Goal: Task Accomplishment & Management: Use online tool/utility

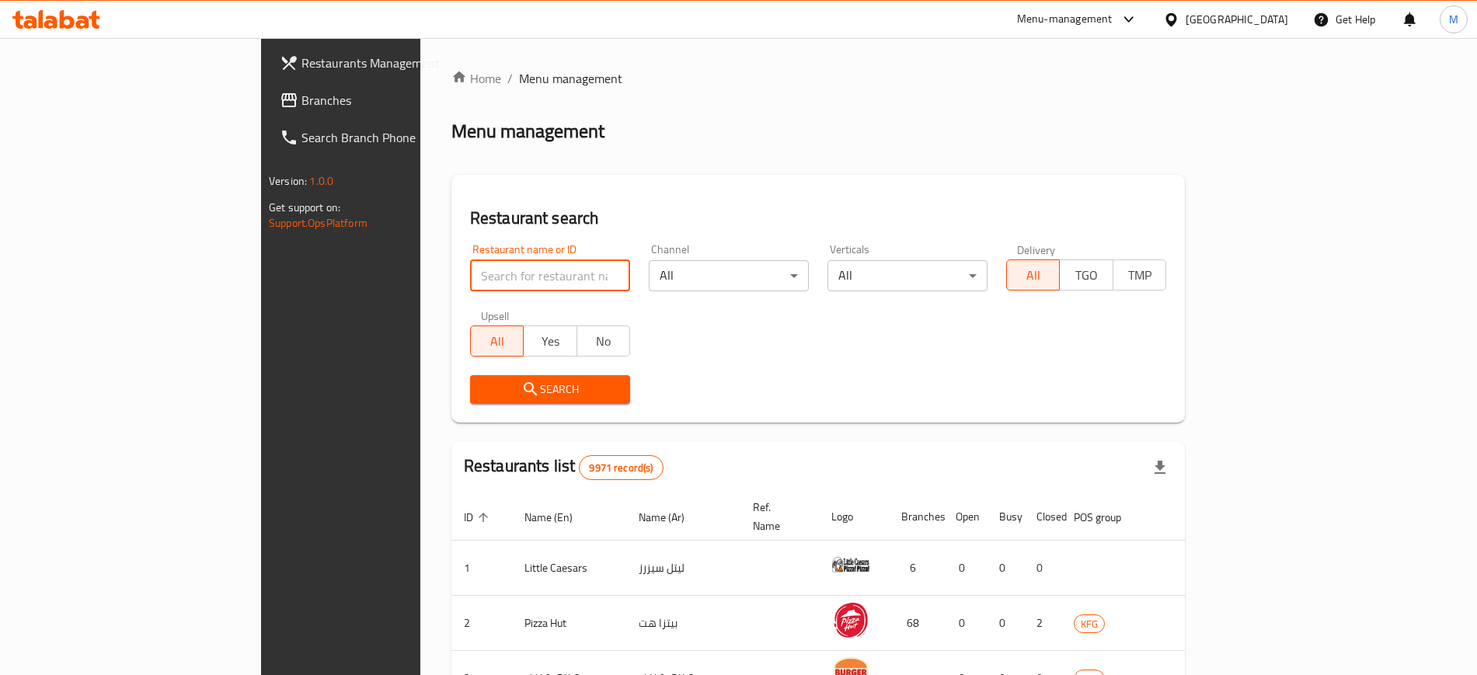
drag, startPoint x: 0, startPoint y: 0, endPoint x: 414, endPoint y: 268, distance: 493.4
click at [470, 268] on input "search" at bounding box center [550, 275] width 160 height 31
type input "right bite"
click button "Search" at bounding box center [550, 389] width 160 height 29
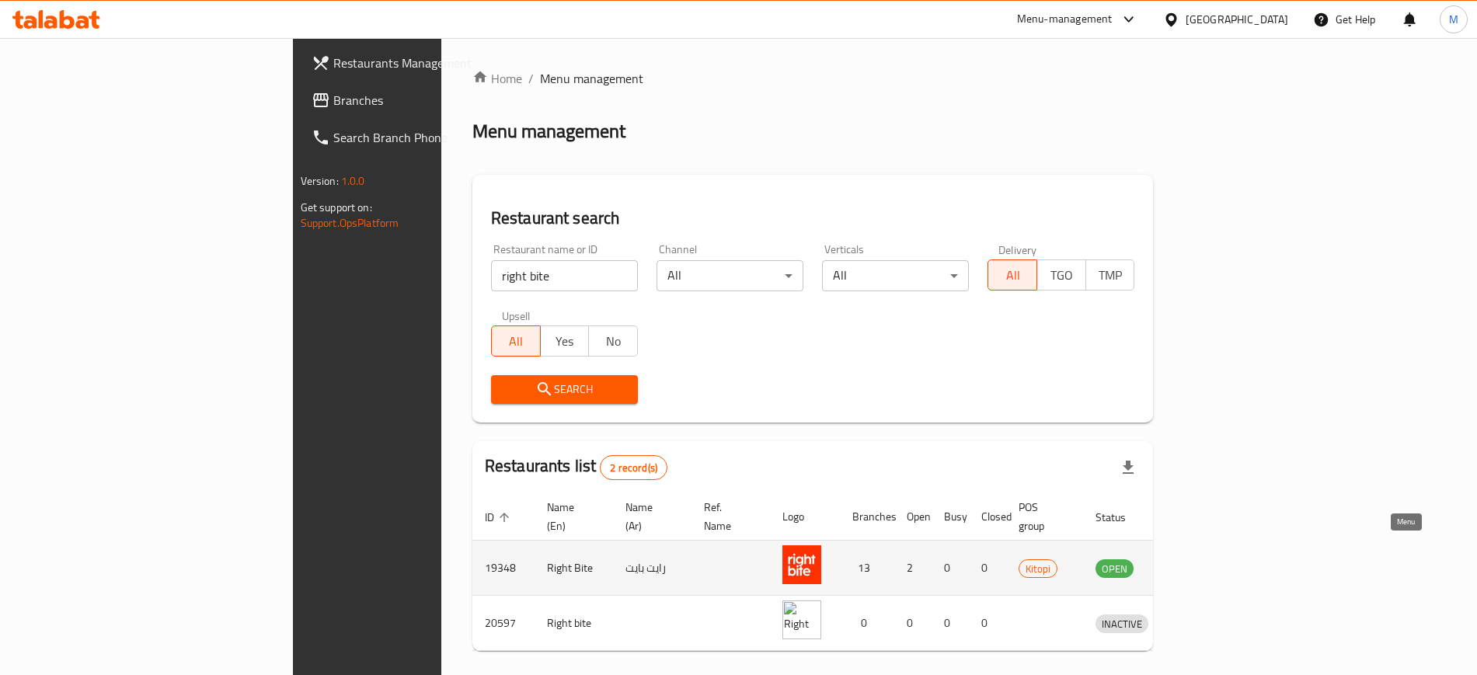
click at [1198, 563] on icon "enhanced table" at bounding box center [1188, 569] width 17 height 13
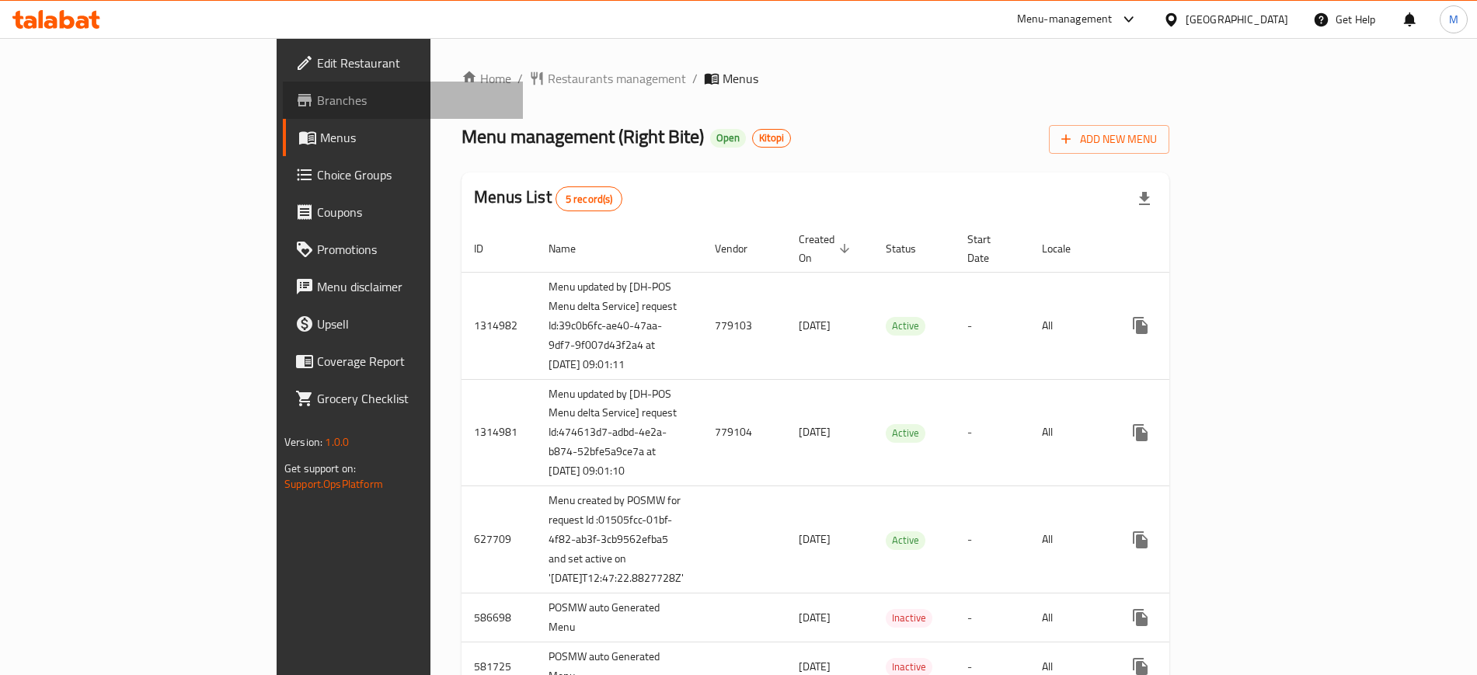
click at [317, 101] on span "Branches" at bounding box center [414, 100] width 194 height 19
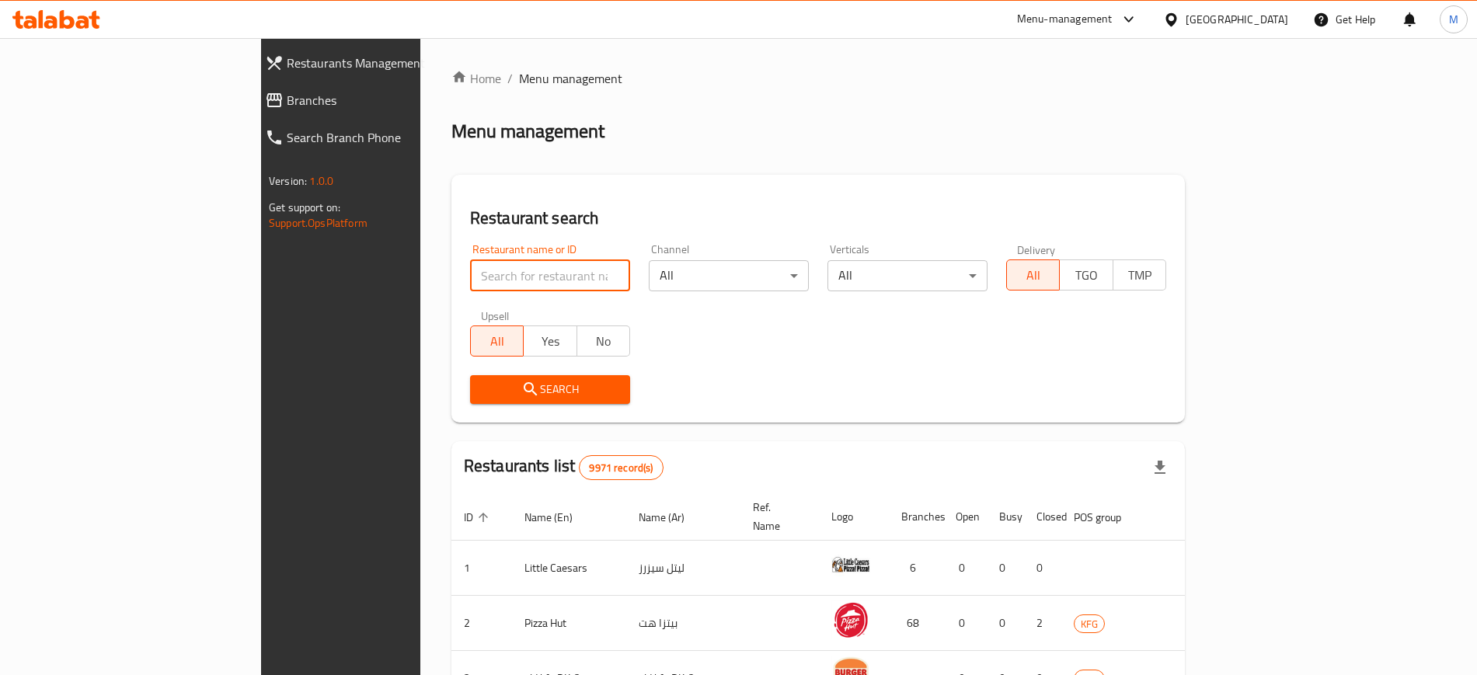
click at [475, 276] on input "search" at bounding box center [550, 275] width 160 height 31
type input "wend"
click button "Search" at bounding box center [550, 389] width 160 height 29
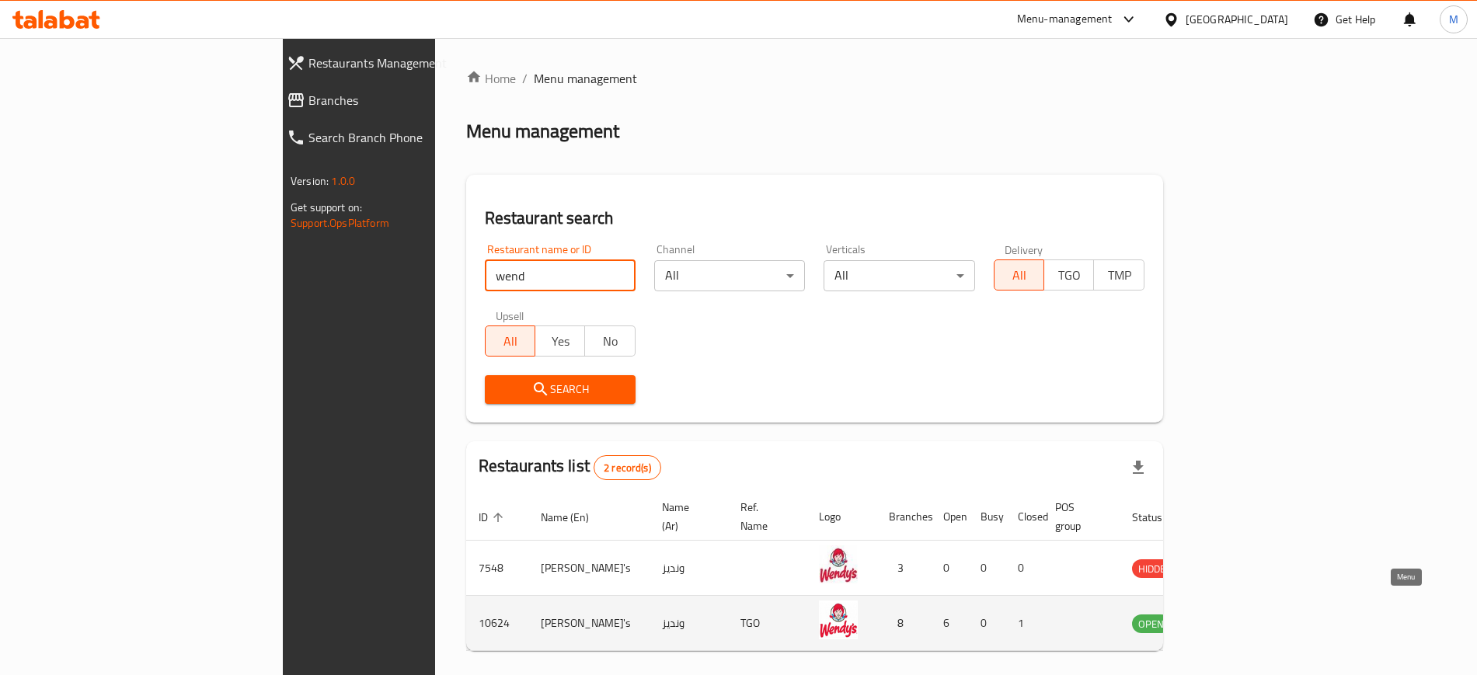
click at [1243, 614] on link "enhanced table" at bounding box center [1228, 623] width 29 height 19
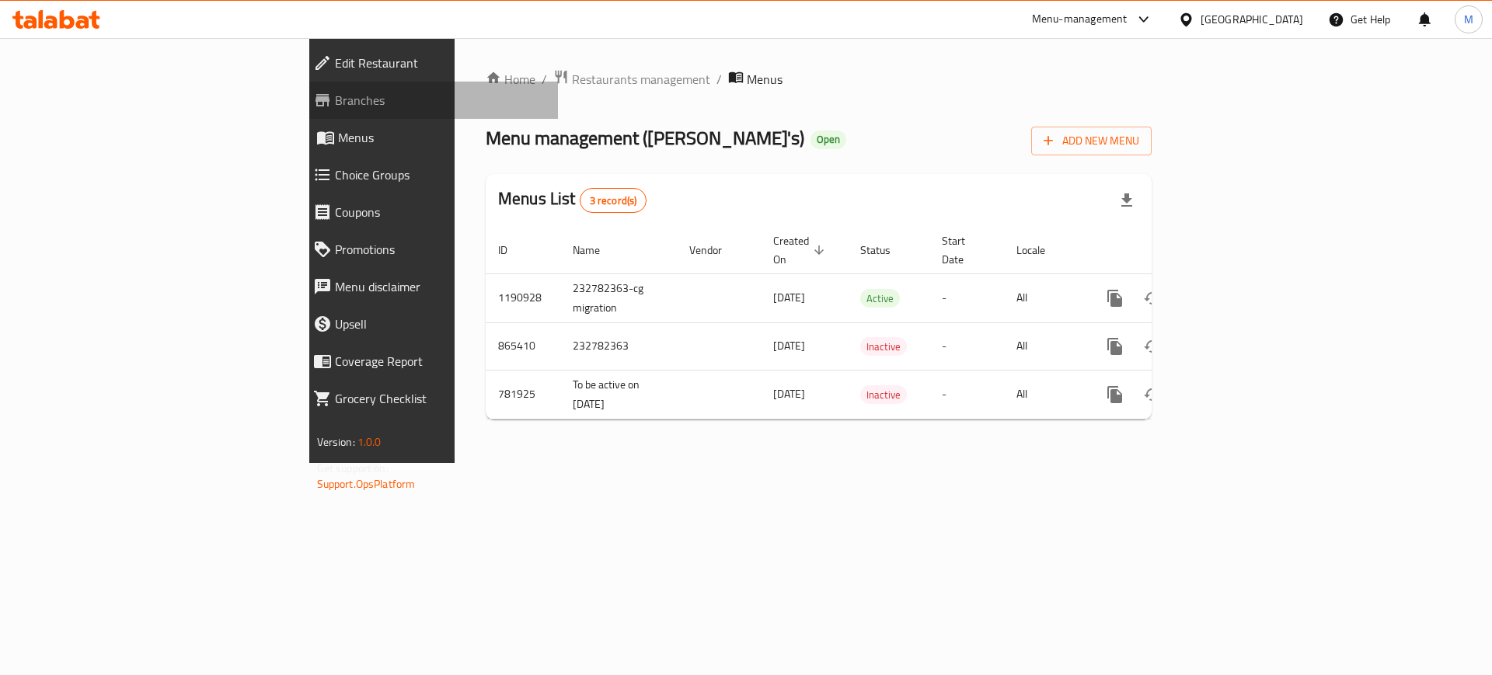
click at [301, 82] on link "Branches" at bounding box center [430, 100] width 258 height 37
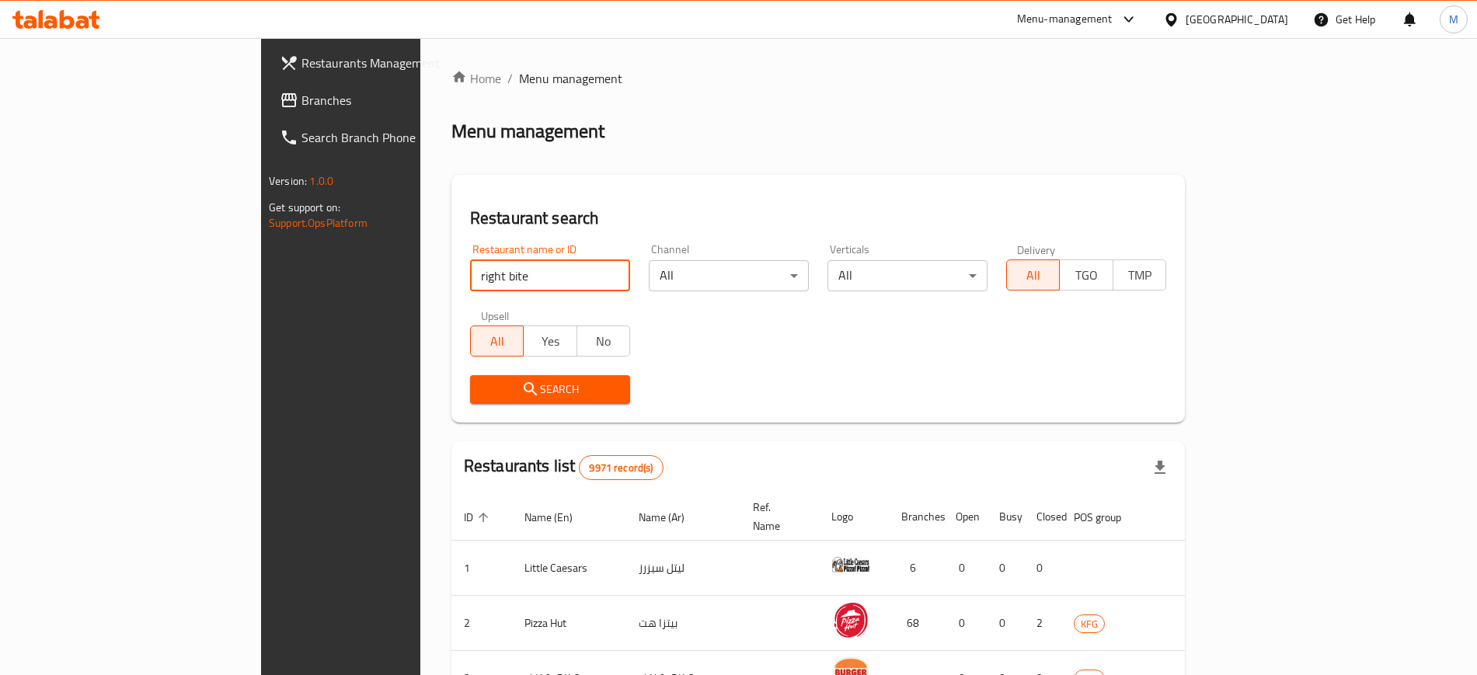
type input "right bite"
click button "Search" at bounding box center [550, 389] width 160 height 29
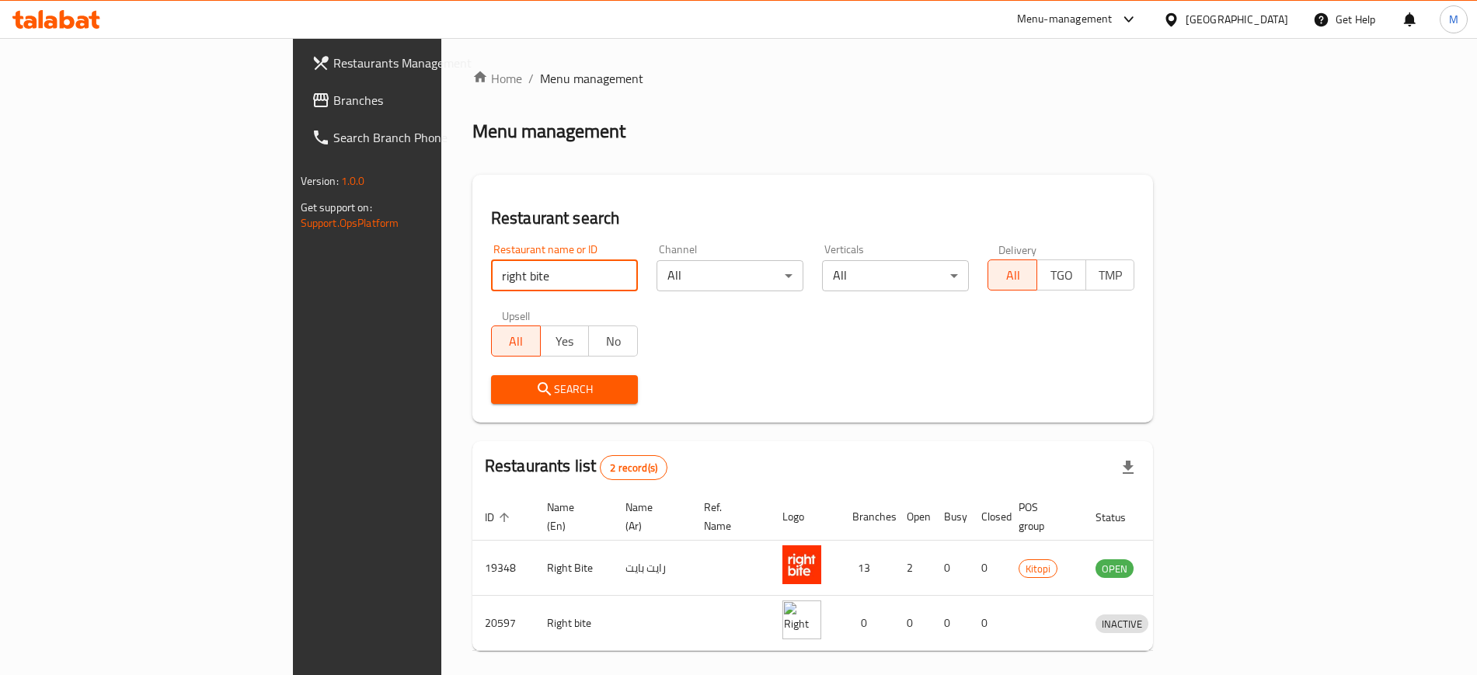
scroll to position [43, 0]
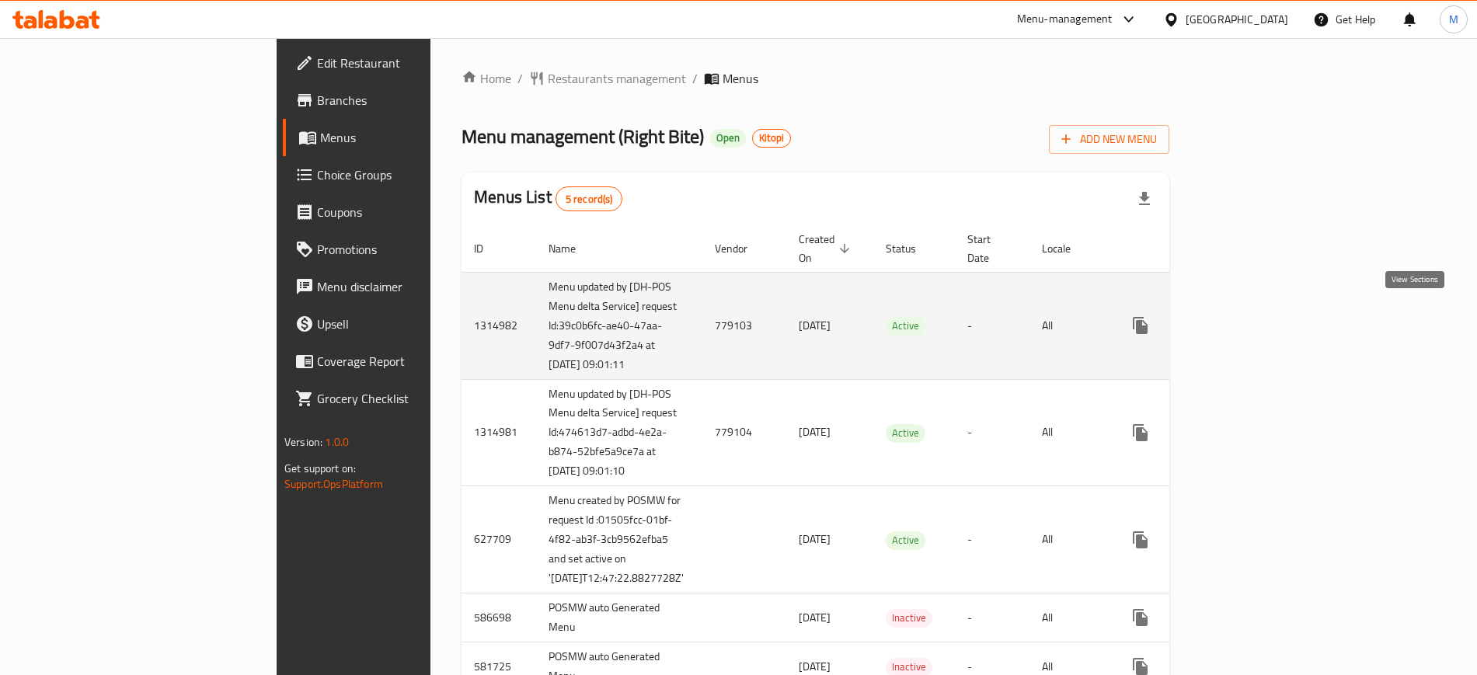
click at [1260, 319] on icon "enhanced table" at bounding box center [1253, 326] width 14 height 14
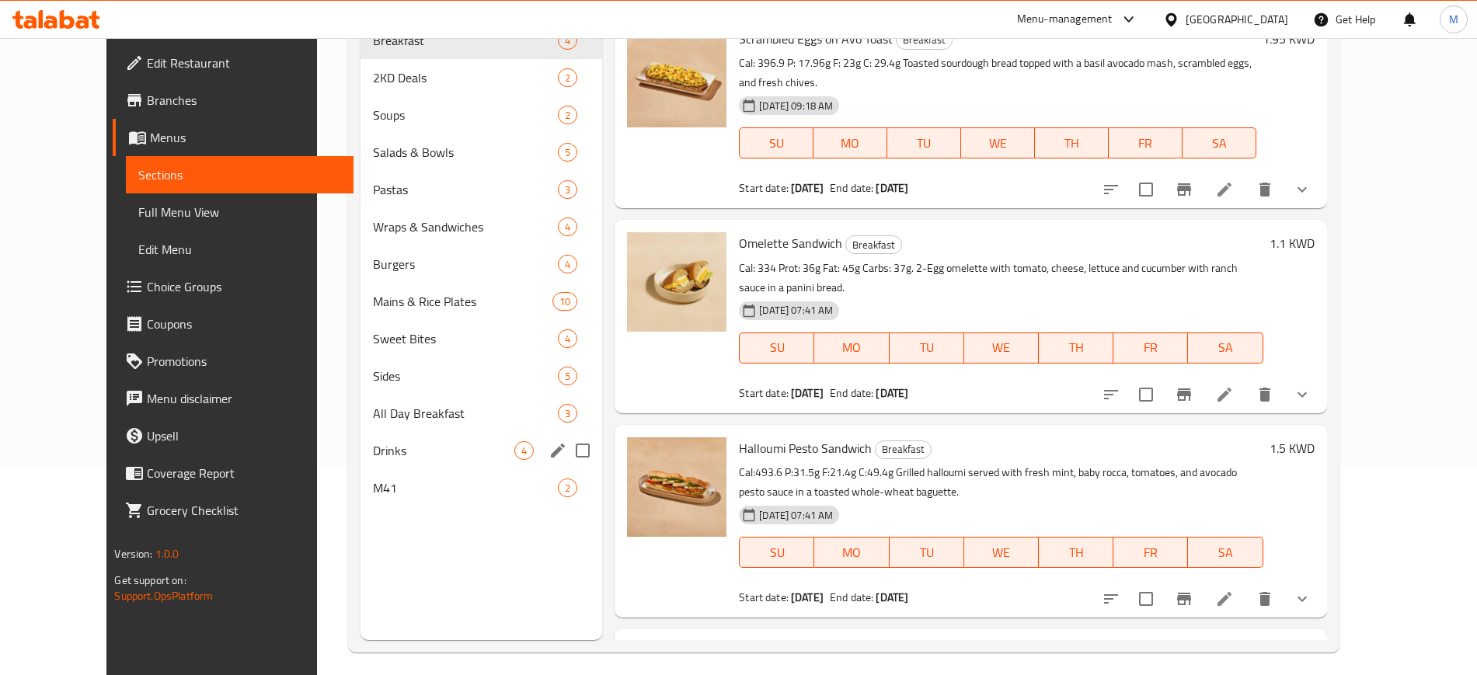
scroll to position [218, 0]
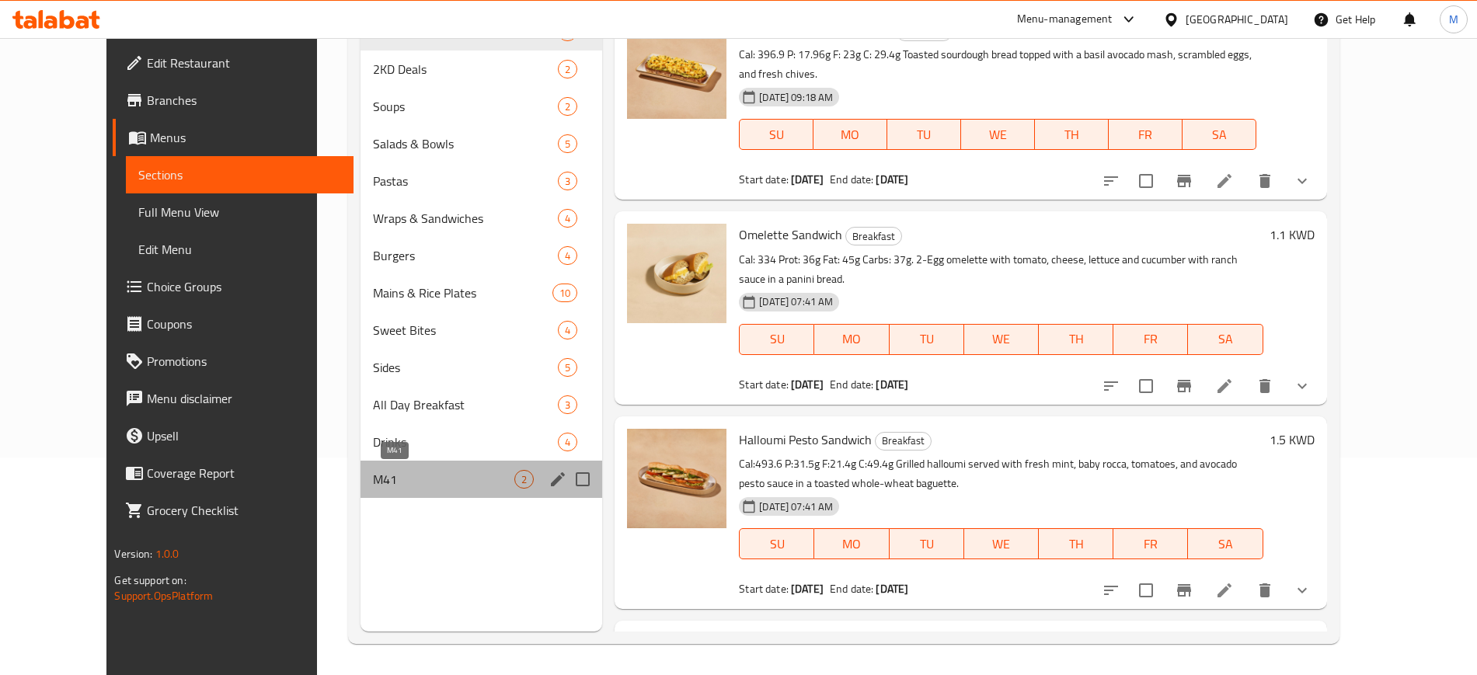
click at [373, 476] on span "M41" at bounding box center [443, 479] width 141 height 19
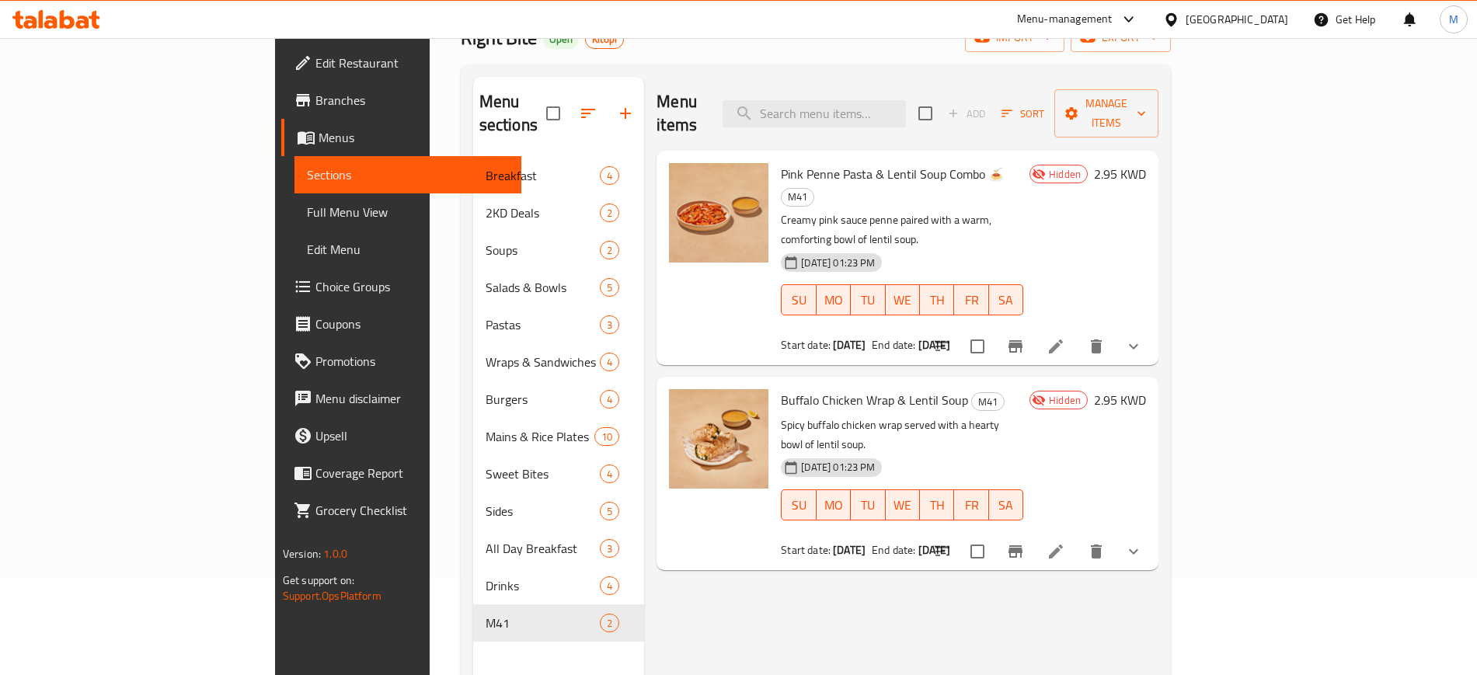
scroll to position [98, 0]
click at [942, 101] on input "checkbox" at bounding box center [925, 112] width 33 height 33
checkbox input "true"
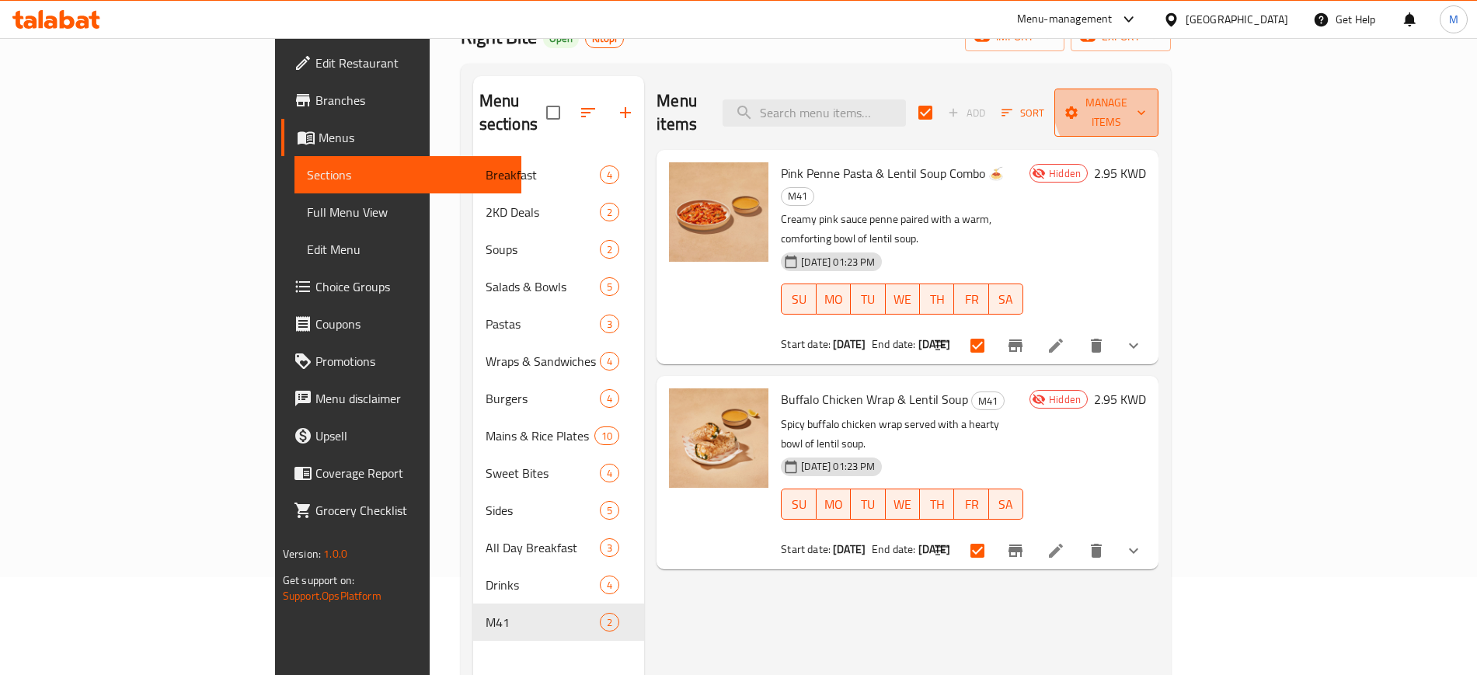
click at [1146, 103] on span "Manage items" at bounding box center [1106, 112] width 79 height 39
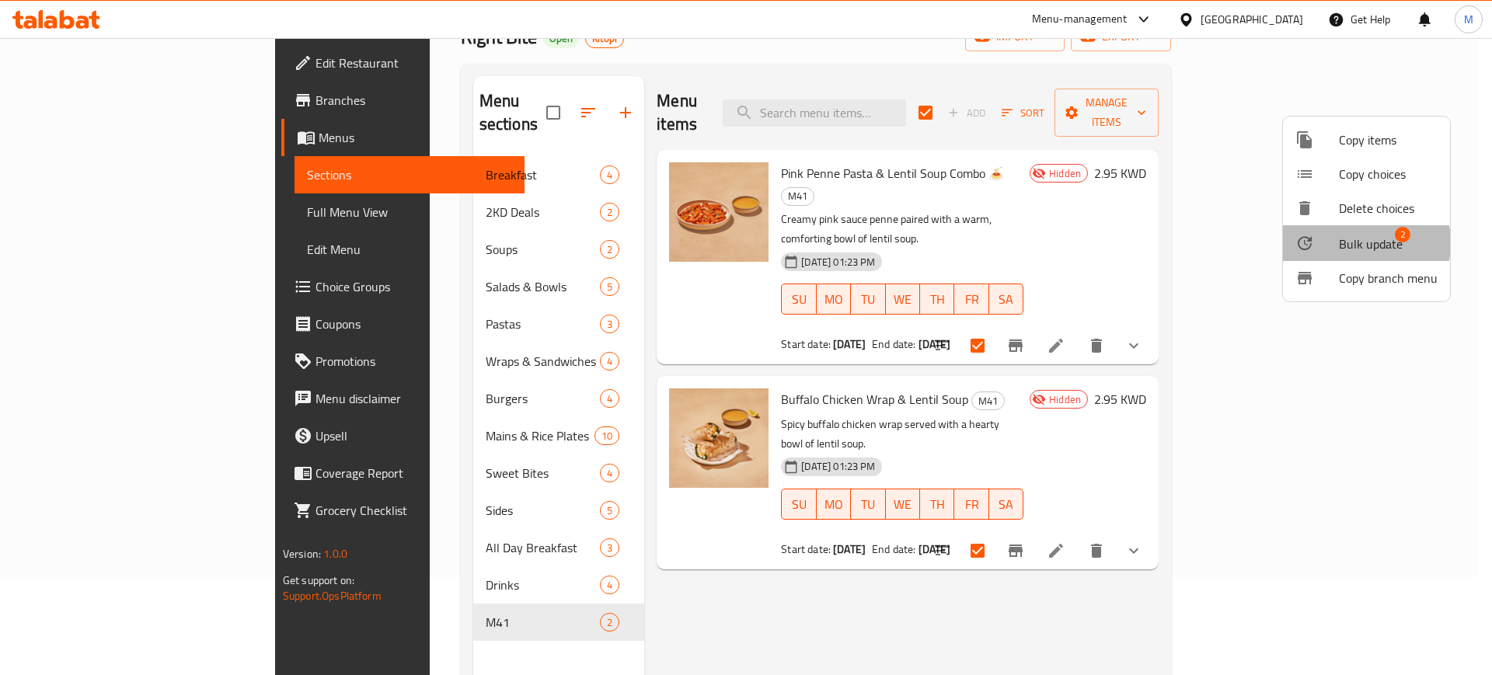
click at [1351, 243] on span "Bulk update" at bounding box center [1371, 244] width 64 height 19
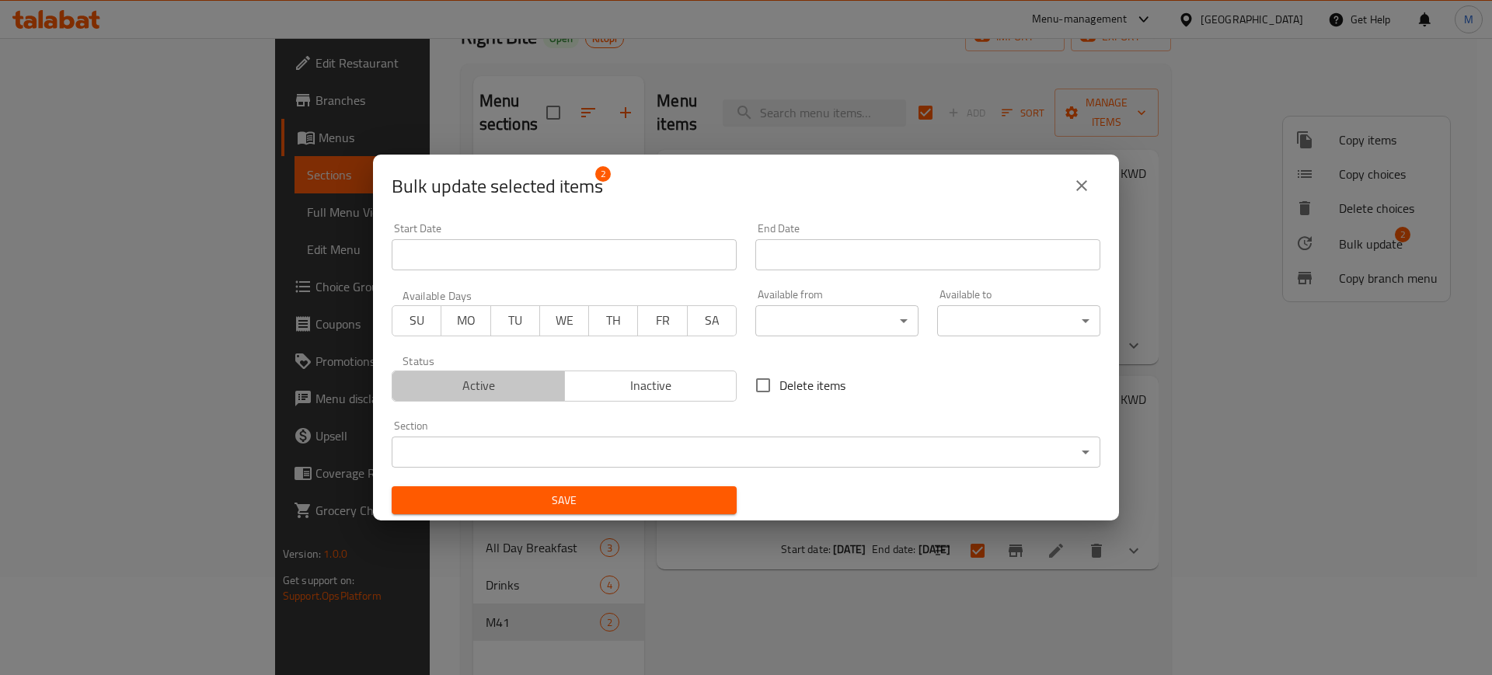
click at [521, 389] on span "Active" at bounding box center [479, 386] width 160 height 23
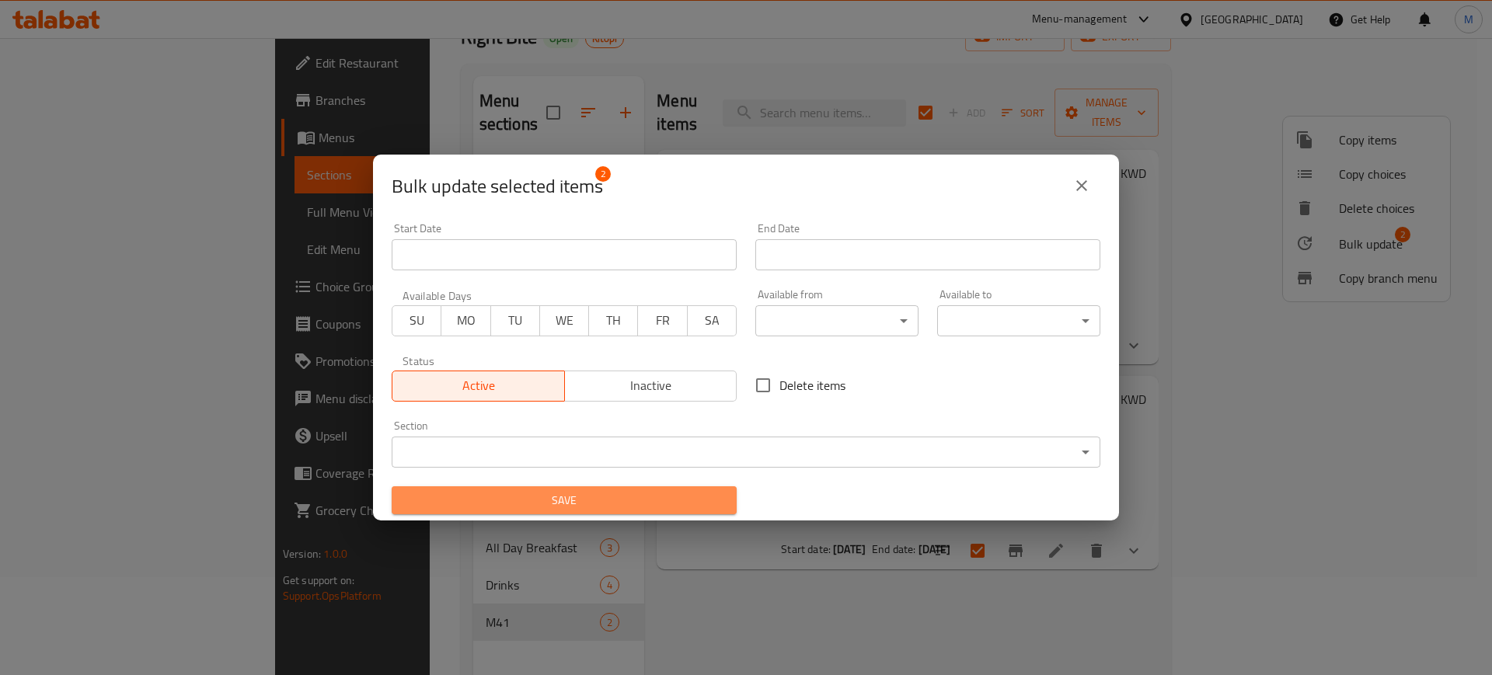
click at [593, 507] on span "Save" at bounding box center [564, 500] width 320 height 19
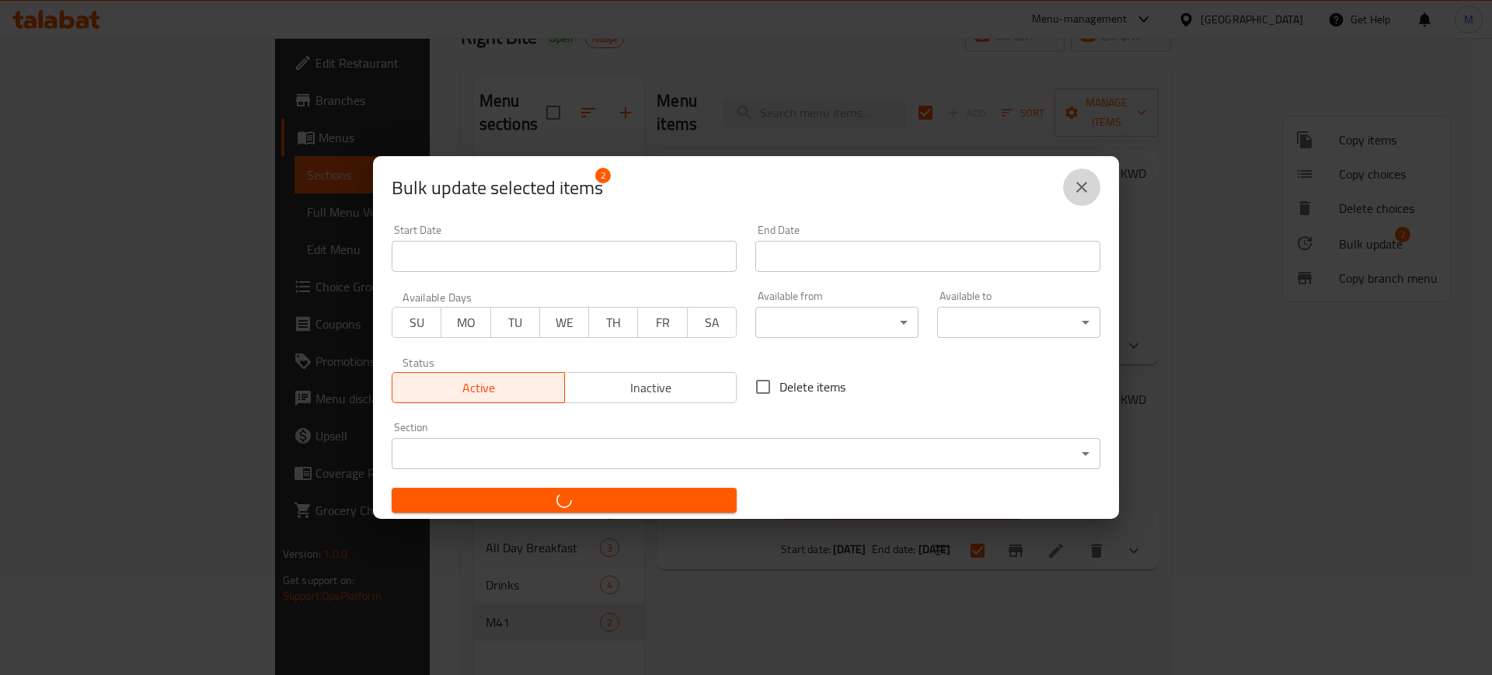
click at [1086, 192] on icon "close" at bounding box center [1081, 187] width 19 height 19
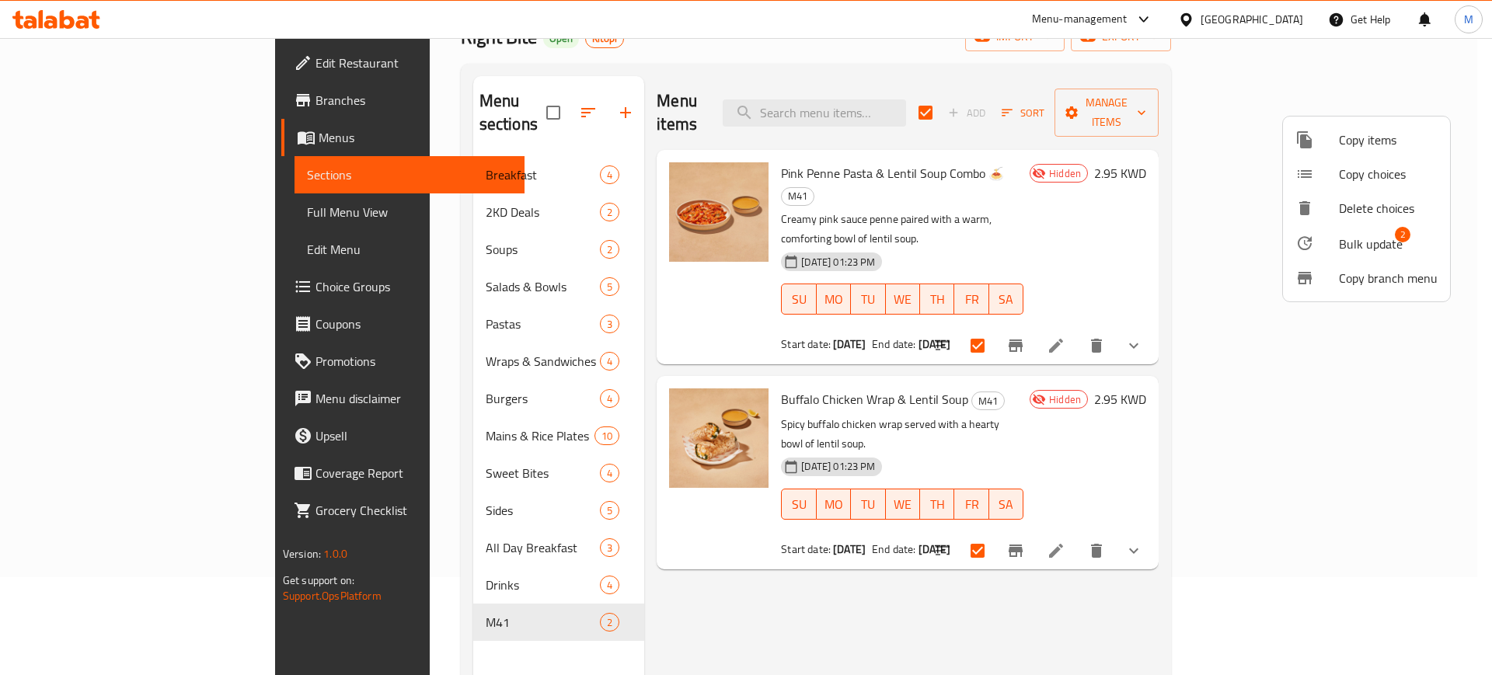
click at [1252, 551] on div at bounding box center [746, 337] width 1492 height 675
